Goal: Information Seeking & Learning: Learn about a topic

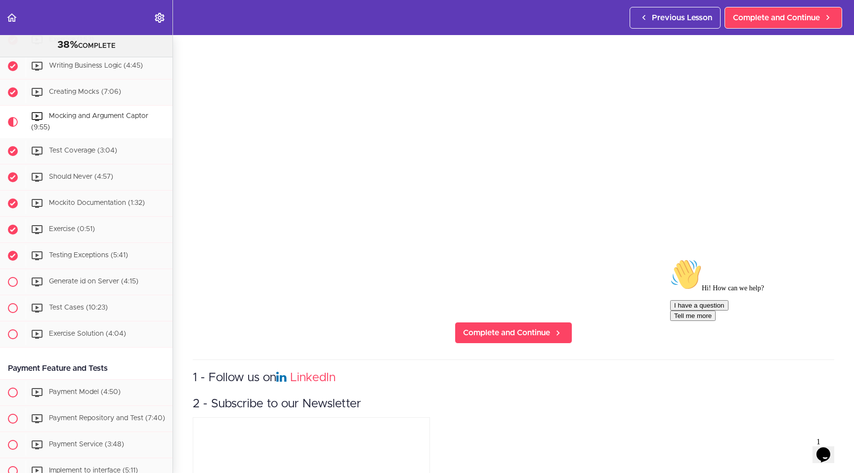
scroll to position [154, 0]
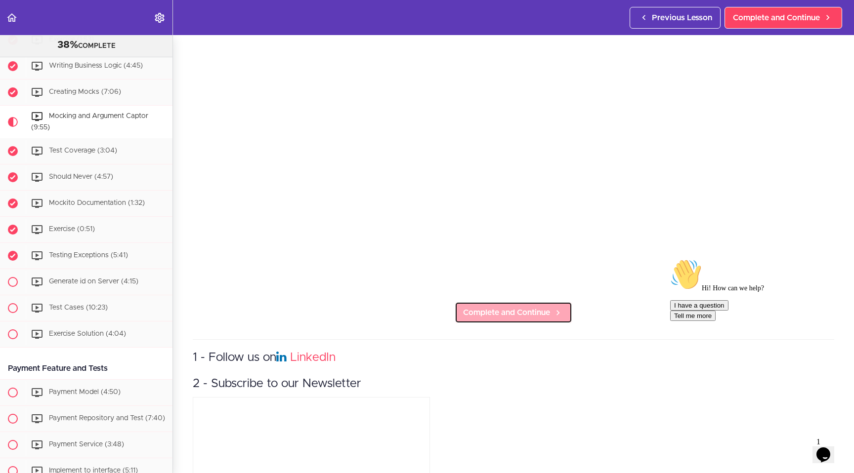
click at [481, 313] on span "Complete and Continue" at bounding box center [506, 313] width 87 height 12
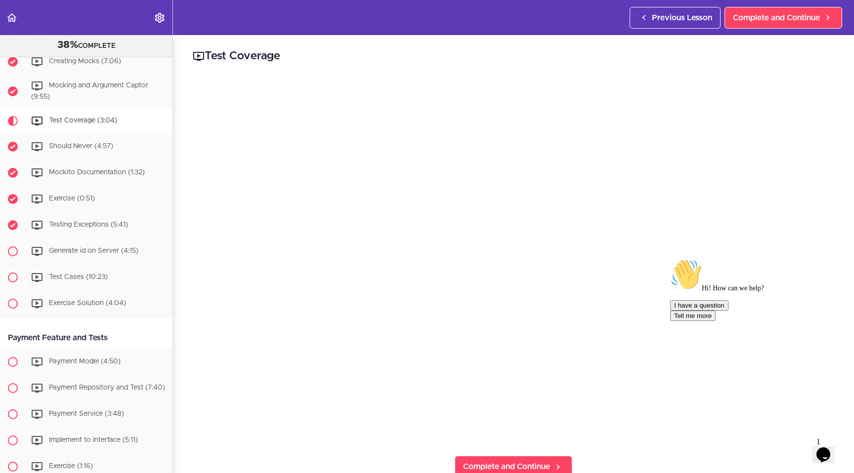
scroll to position [519, 0]
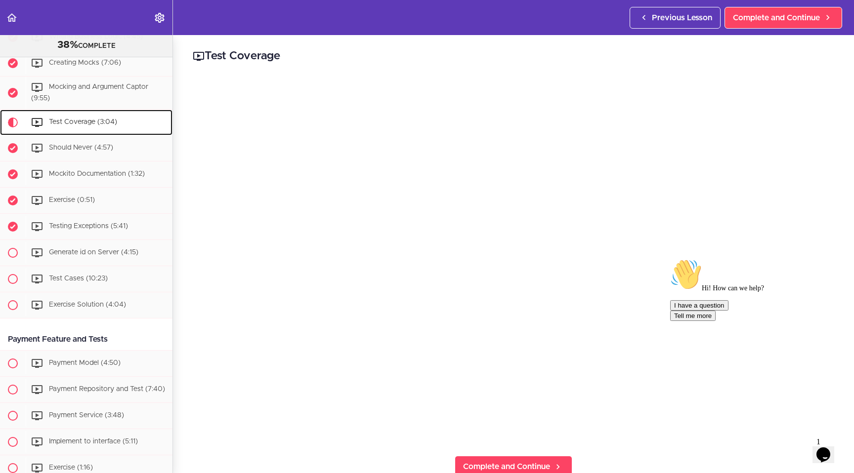
click at [98, 121] on span "Test Coverage (3:04)" at bounding box center [83, 122] width 68 height 7
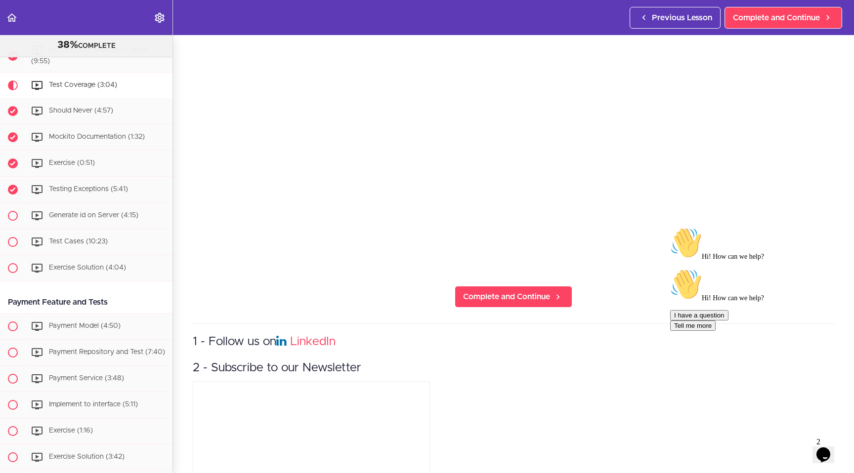
scroll to position [171, 0]
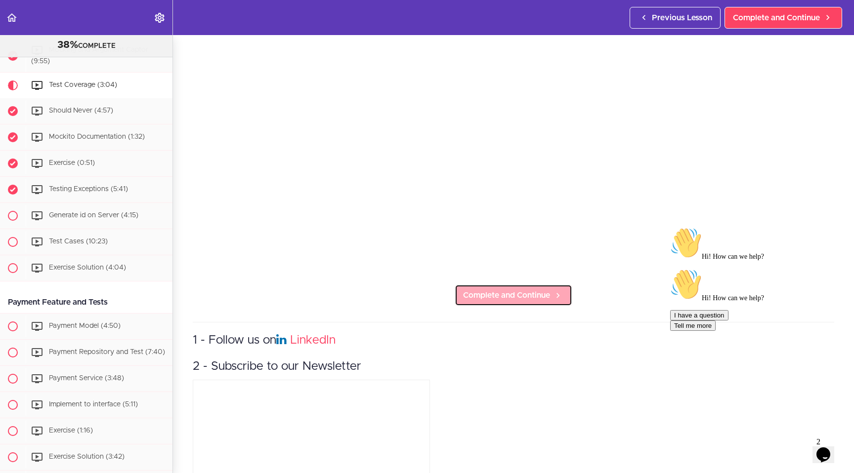
click at [477, 293] on span "Complete and Continue" at bounding box center [506, 296] width 87 height 12
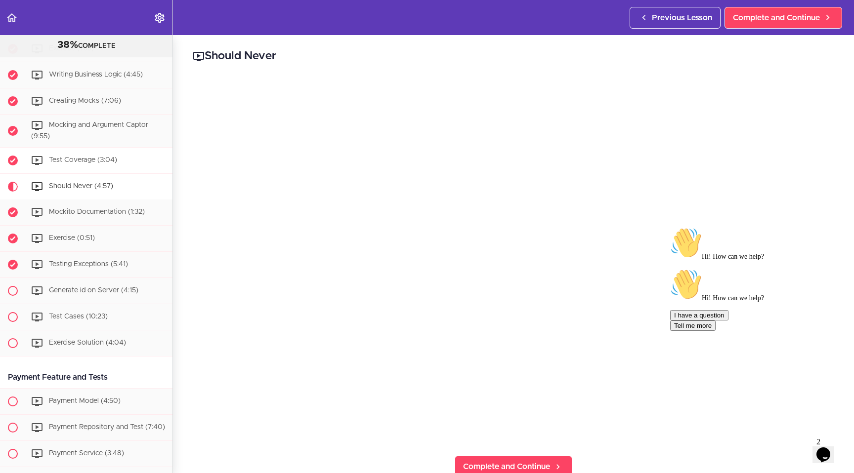
scroll to position [491, 0]
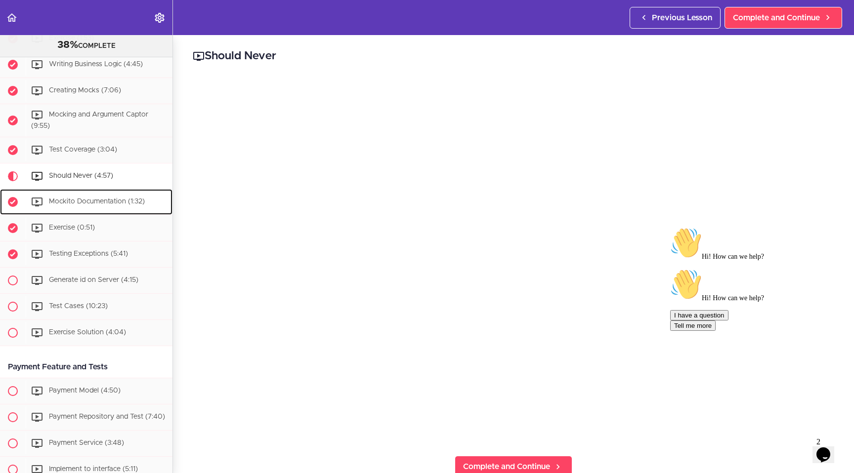
click at [77, 197] on div "Mockito Documentation (1:32)" at bounding box center [99, 202] width 147 height 22
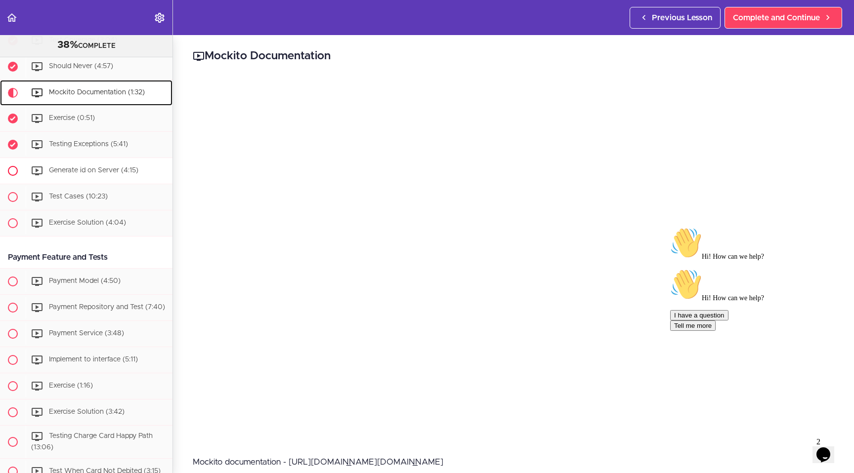
scroll to position [608, 0]
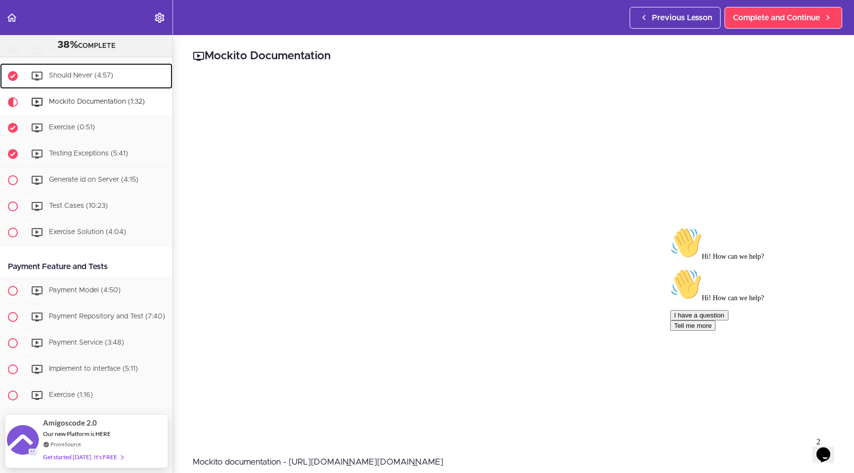
click at [71, 76] on span "Should Never (4:57)" at bounding box center [81, 75] width 64 height 7
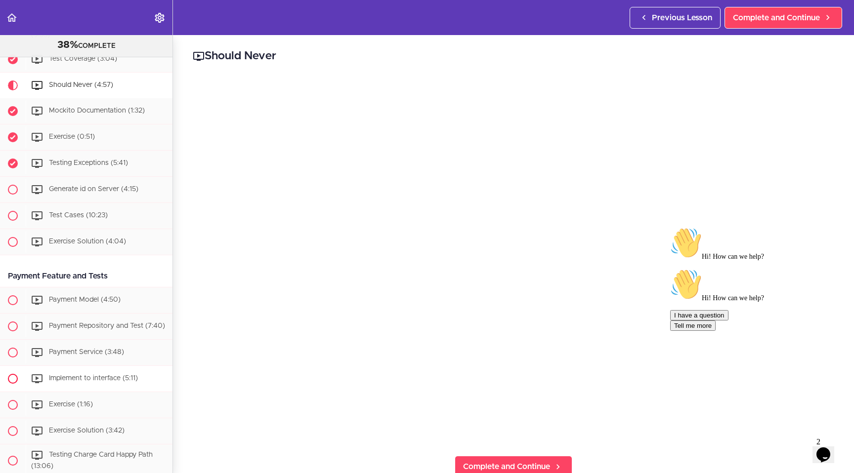
scroll to position [580, 0]
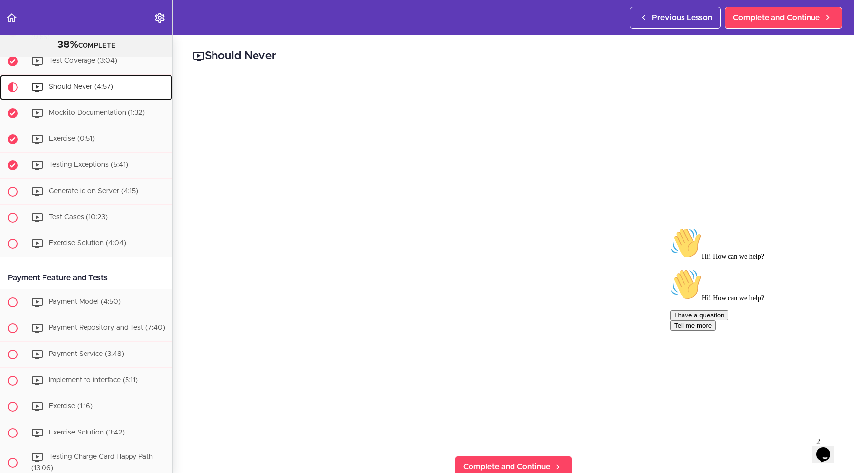
click at [65, 87] on span "Should Never (4:57)" at bounding box center [81, 87] width 64 height 7
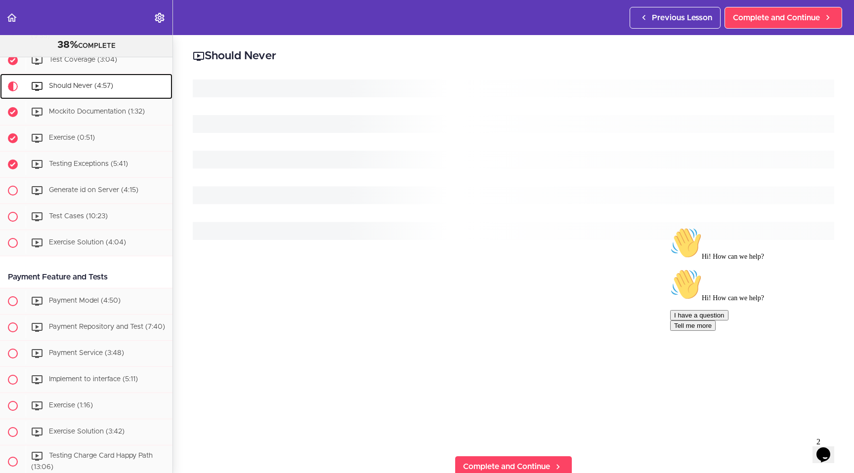
scroll to position [582, 0]
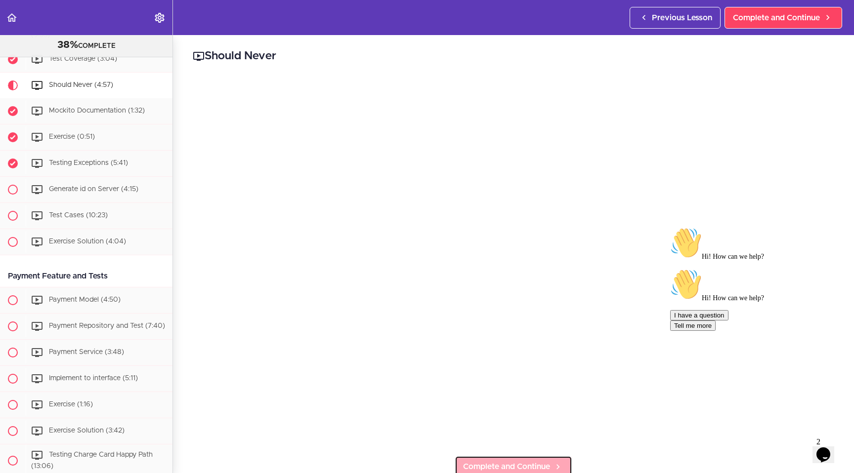
click at [495, 461] on span "Complete and Continue" at bounding box center [506, 467] width 87 height 12
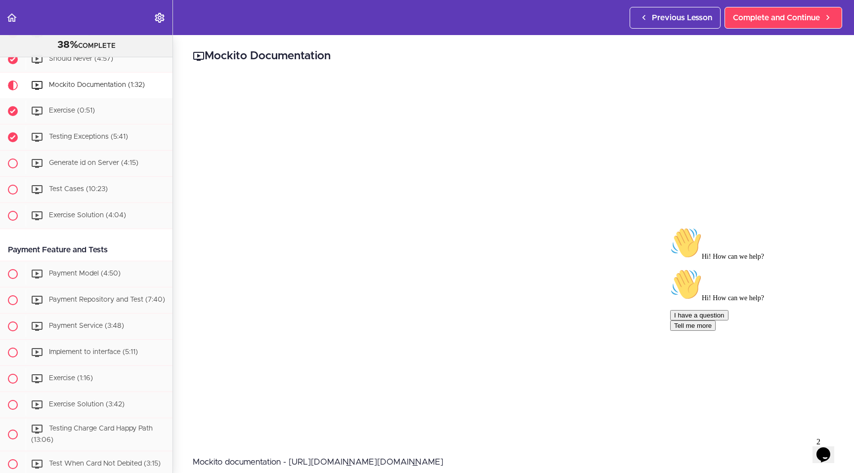
scroll to position [192, 0]
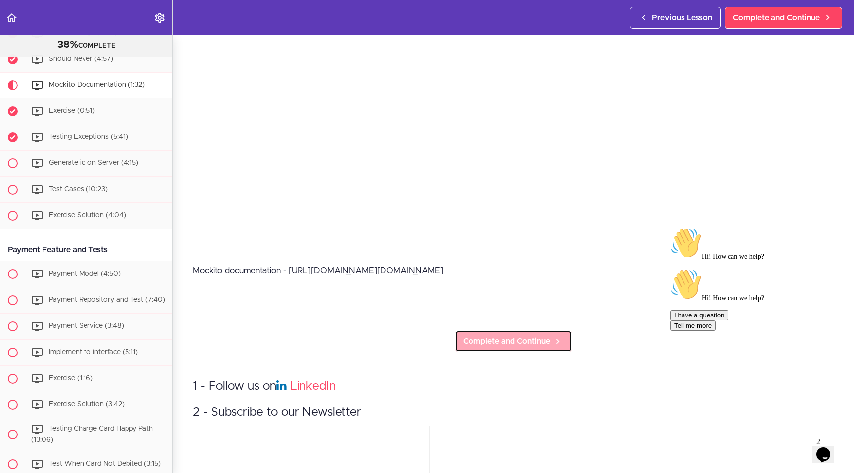
click at [480, 340] on span "Complete and Continue" at bounding box center [506, 341] width 87 height 12
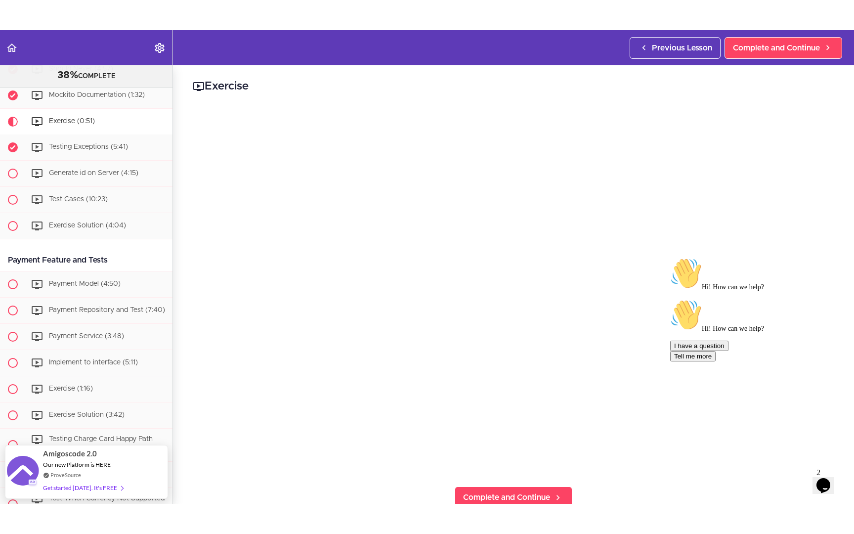
scroll to position [626, 0]
